Goal: Information Seeking & Learning: Learn about a topic

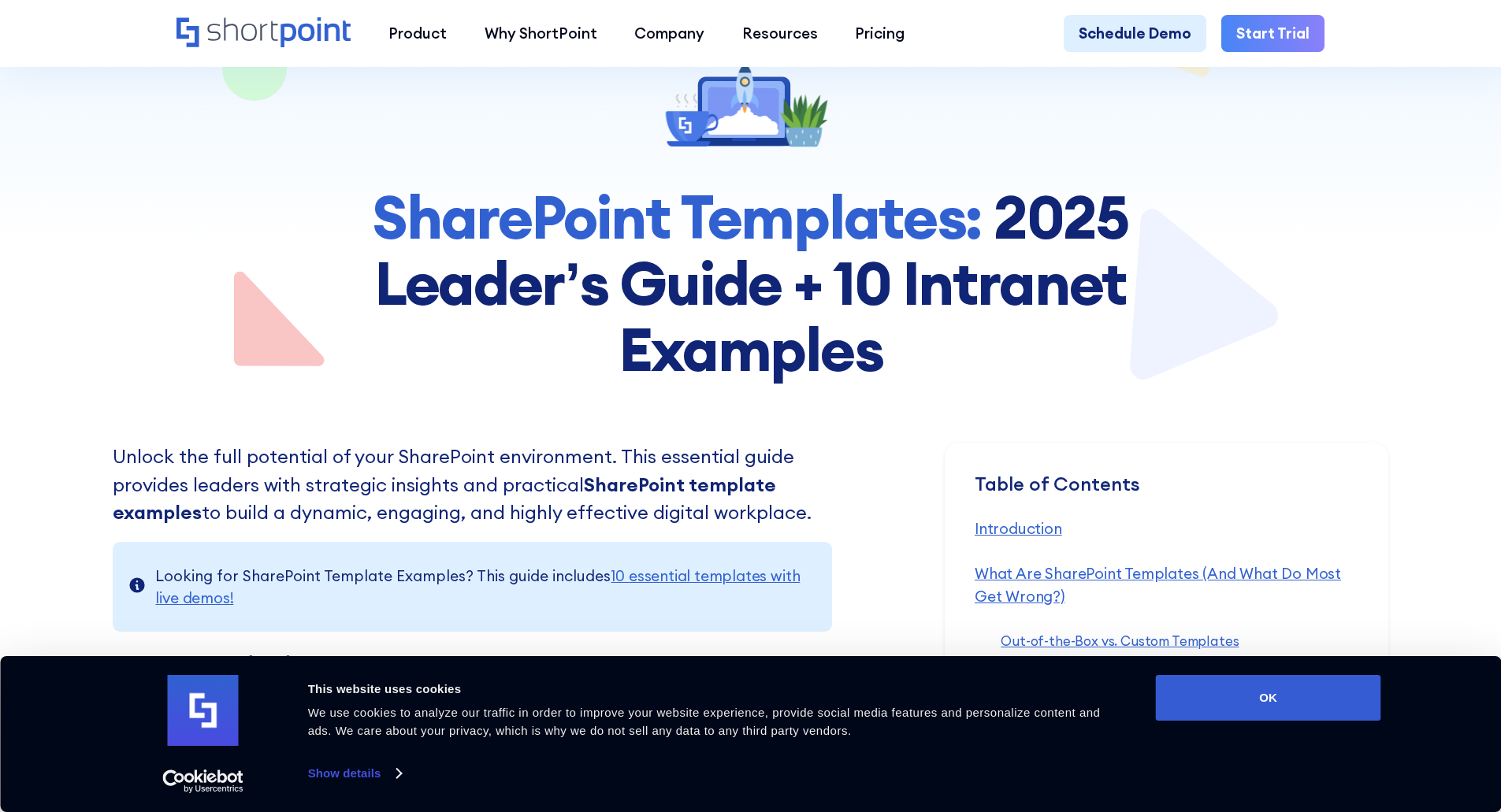
scroll to position [394, 0]
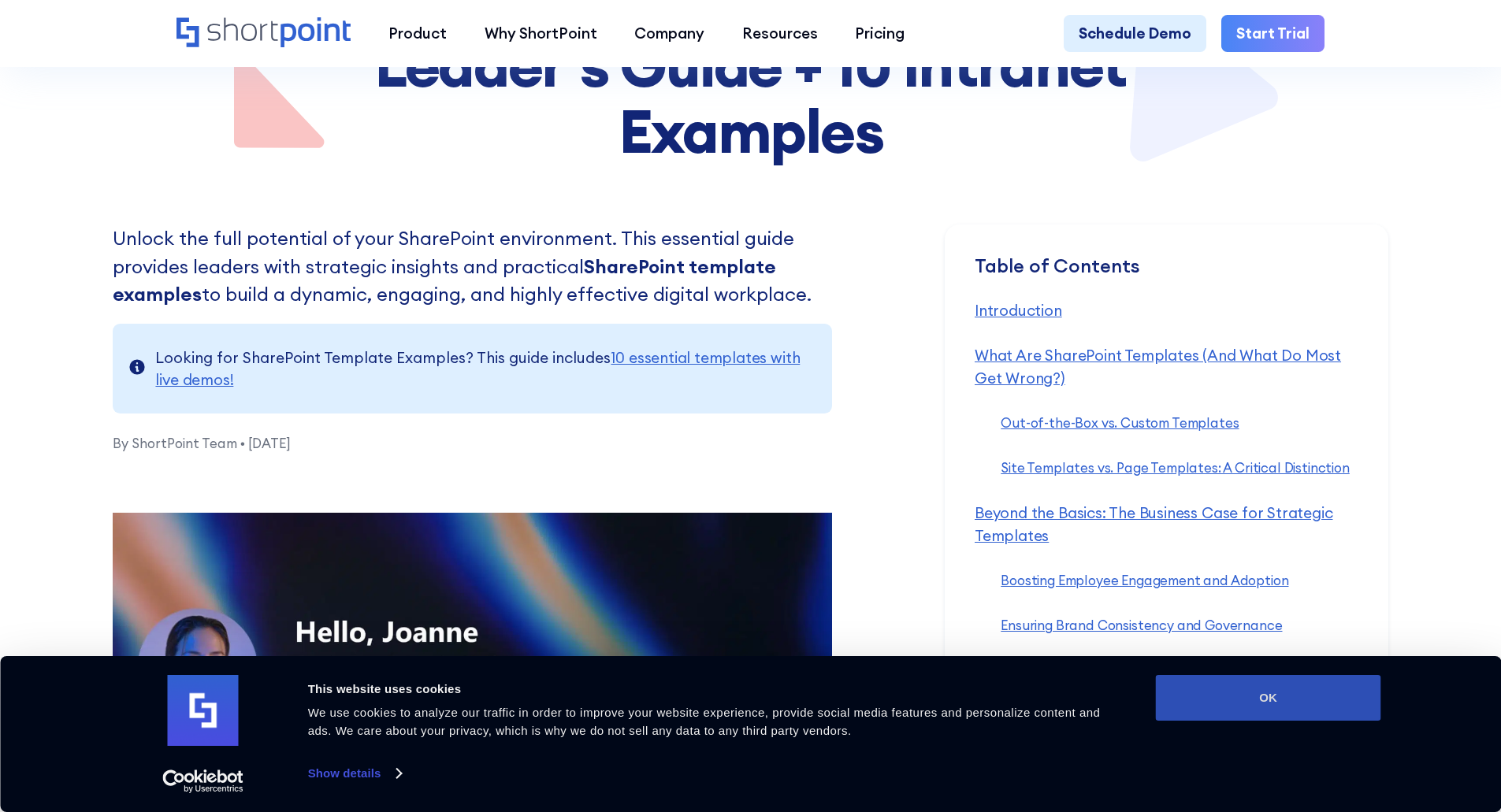
click at [1257, 694] on button "OK" at bounding box center [1269, 698] width 226 height 46
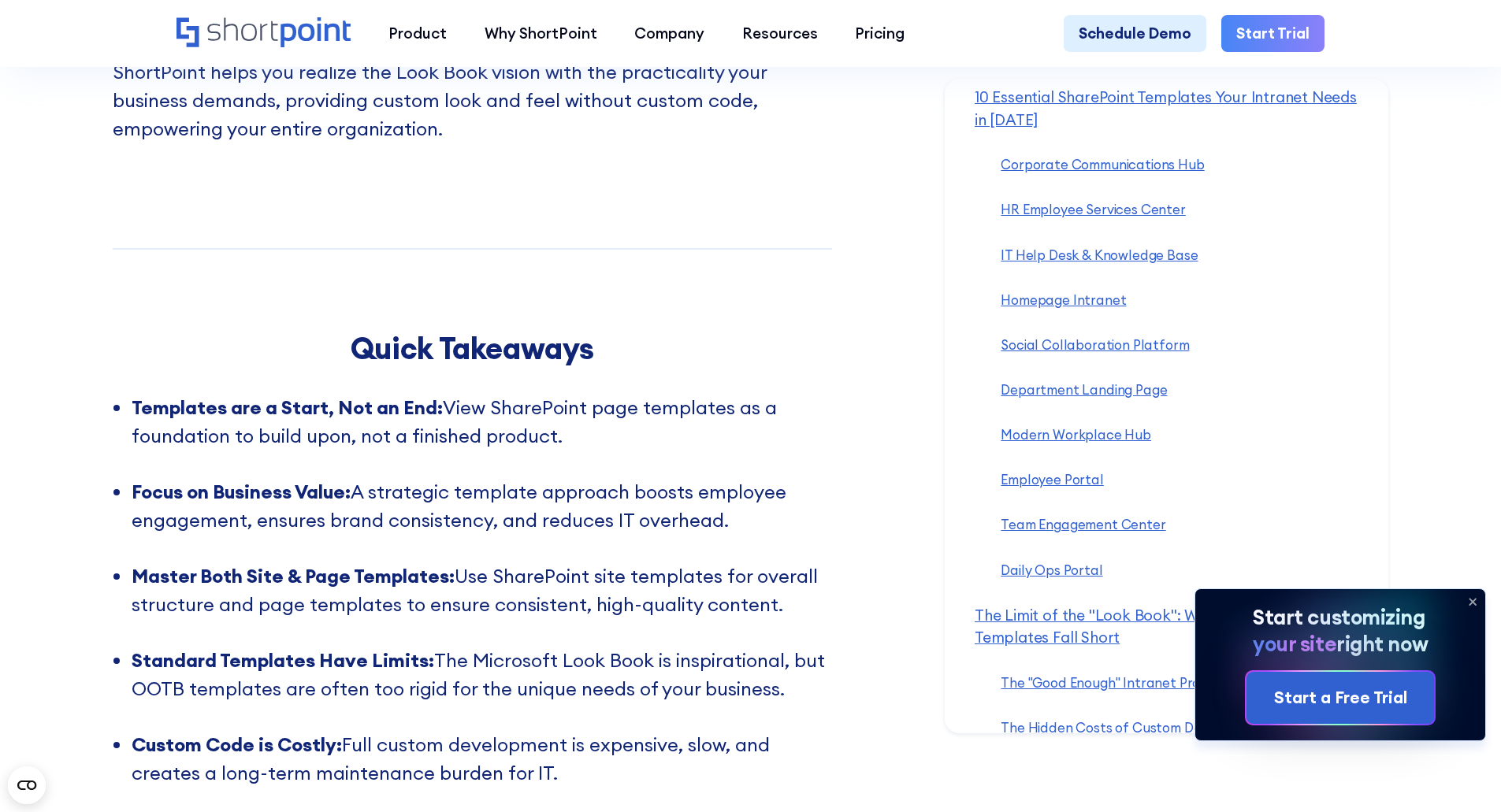
scroll to position [19322, 0]
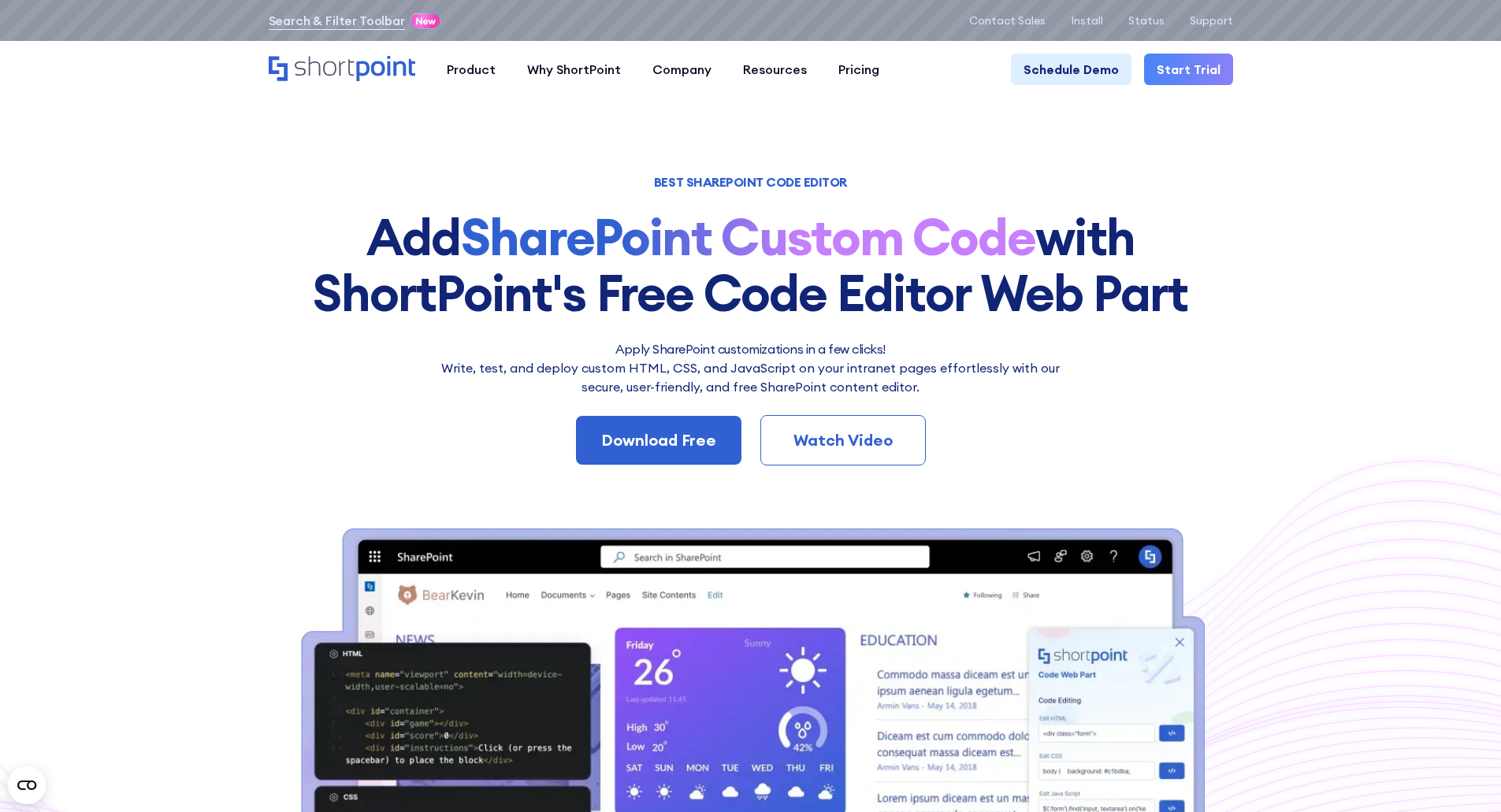
click at [885, 445] on div "Watch Video" at bounding box center [843, 440] width 113 height 24
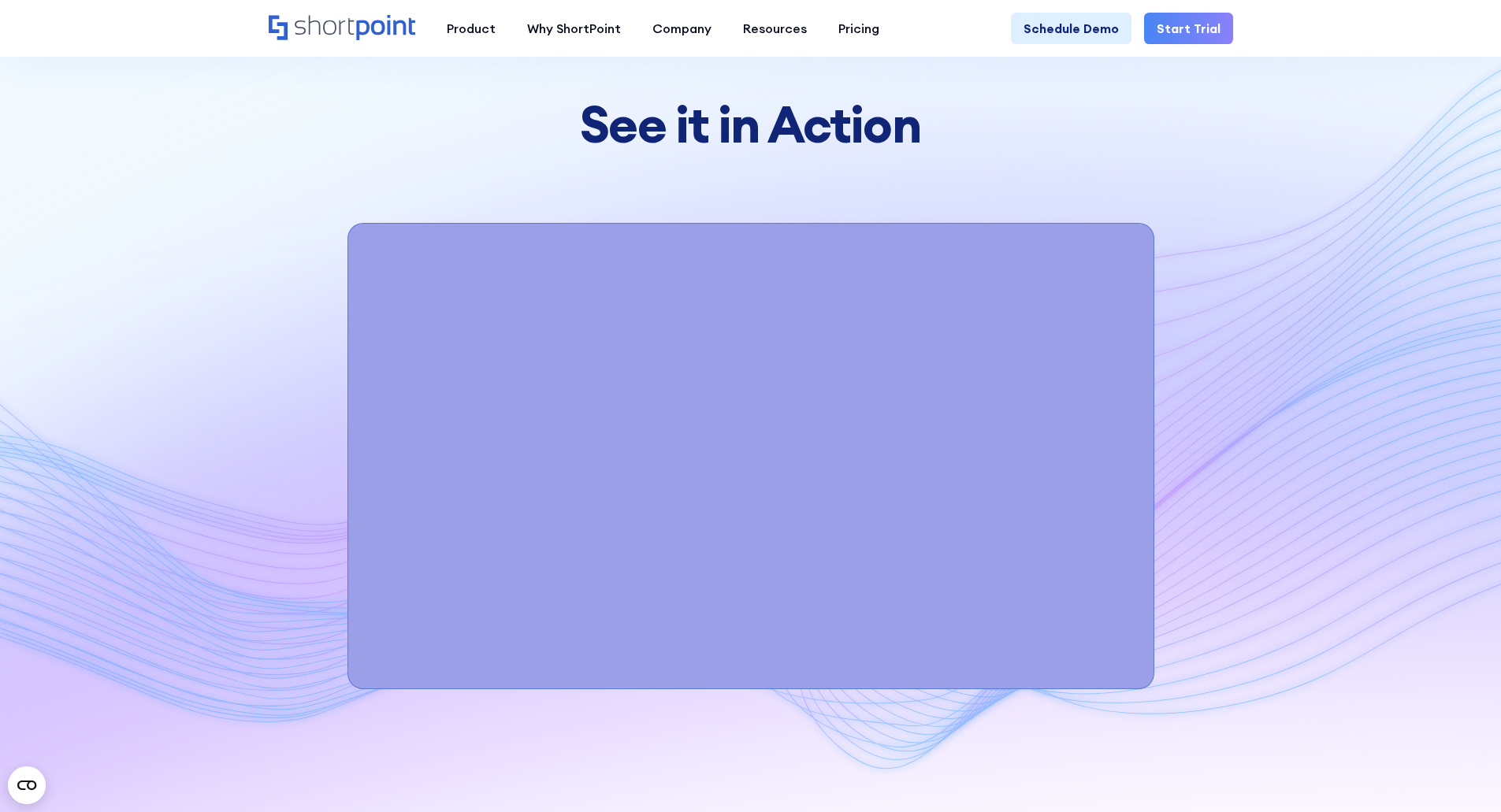
scroll to position [5587, 0]
